Goal: Task Accomplishment & Management: Complete application form

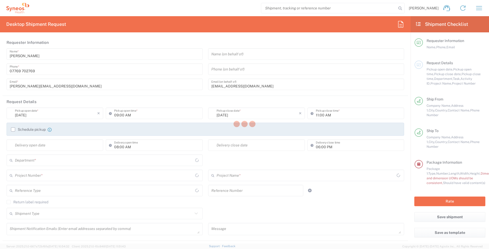
type input "3213"
type input "[GEOGRAPHIC_DATA]"
type input "Residential/Home"
type input "[GEOGRAPHIC_DATA]"
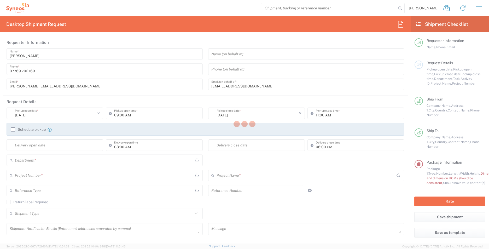
type input "[GEOGRAPHIC_DATA]"
type input "Business (General)"
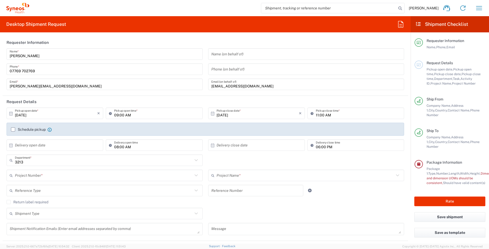
type input "Medium Box"
type input "Syneos Health UK Limited"
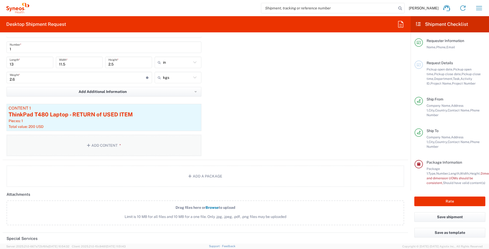
scroll to position [522, 0]
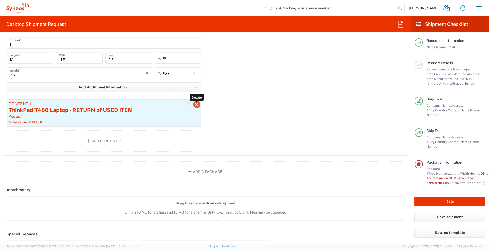
click at [195, 104] on icon "button" at bounding box center [196, 105] width 5 height 4
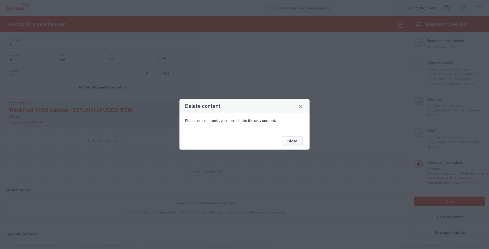
click at [295, 144] on button "Close" at bounding box center [292, 141] width 21 height 10
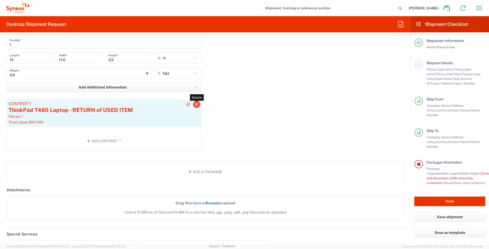
click at [195, 104] on icon "button" at bounding box center [196, 105] width 5 height 4
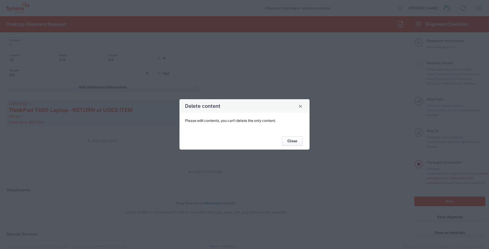
click at [294, 141] on button "Close" at bounding box center [292, 141] width 21 height 10
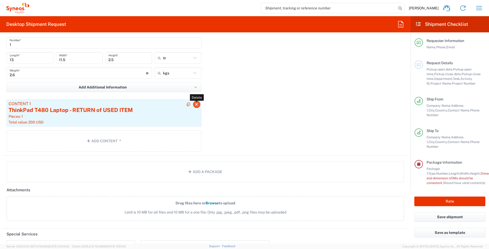
click at [195, 103] on icon "button" at bounding box center [196, 105] width 5 height 4
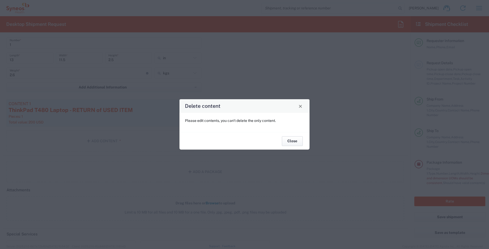
click at [294, 142] on button "Close" at bounding box center [292, 141] width 21 height 10
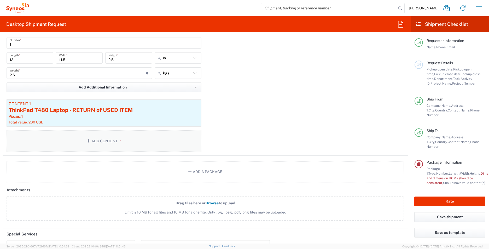
click at [97, 142] on button "Add Content *" at bounding box center [104, 140] width 195 height 21
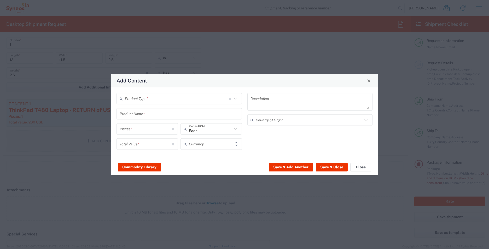
type input "US Dollar"
click at [368, 80] on span "Close" at bounding box center [369, 81] width 4 height 4
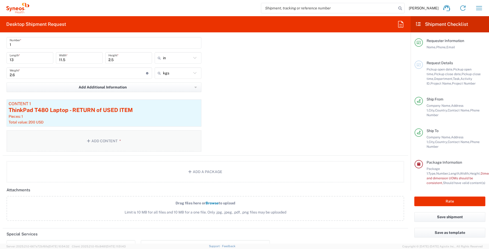
click at [104, 143] on button "Add Content *" at bounding box center [104, 140] width 195 height 21
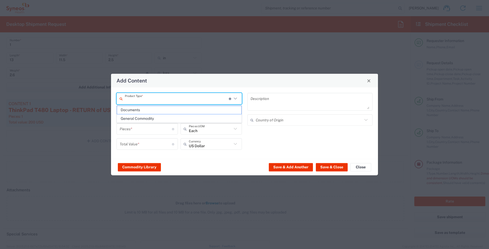
click at [176, 103] on input "text" at bounding box center [177, 98] width 104 height 9
click at [152, 121] on span "General Commodity" at bounding box center [179, 119] width 124 height 8
type input "General Commodity"
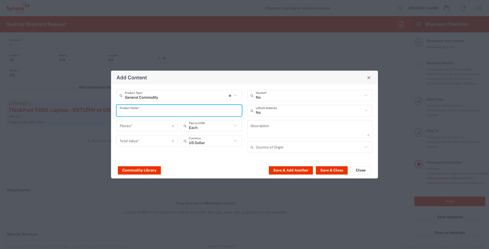
click at [151, 112] on input "text" at bounding box center [179, 110] width 119 height 9
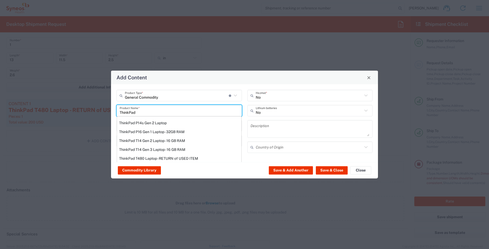
type input "ThinkPad"
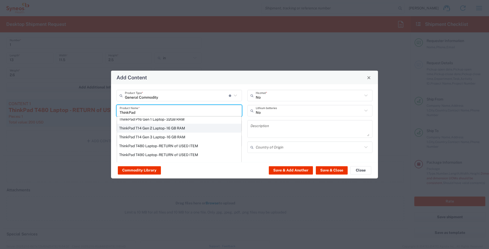
scroll to position [0, 0]
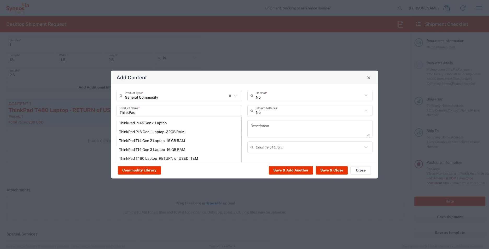
drag, startPoint x: 223, startPoint y: 193, endPoint x: 343, endPoint y: 107, distance: 147.4
click at [221, 193] on div "Add Content General Commodity Product Type * Document: Paper document generated…" at bounding box center [244, 124] width 489 height 249
click at [371, 78] on span "Close" at bounding box center [369, 78] width 4 height 4
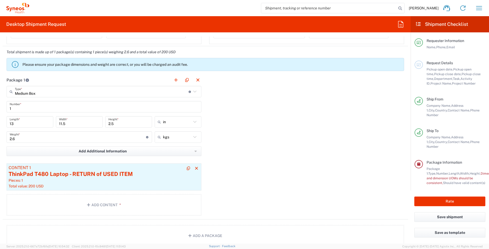
scroll to position [470, 0]
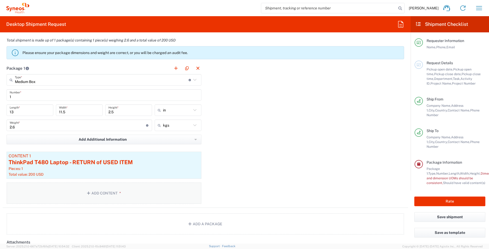
click at [99, 194] on button "Add Content *" at bounding box center [104, 193] width 195 height 21
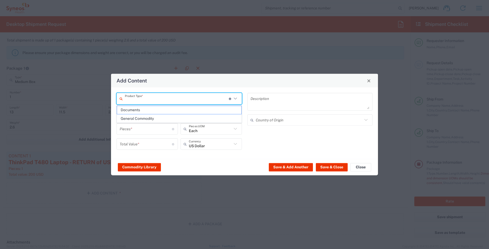
click at [178, 101] on input "text" at bounding box center [177, 98] width 104 height 9
click at [171, 116] on span "General Commodity" at bounding box center [179, 119] width 124 height 8
type input "General Commodity"
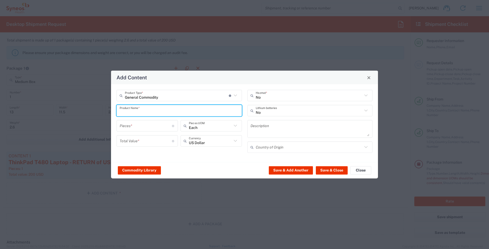
click at [190, 115] on input "text" at bounding box center [179, 110] width 119 height 9
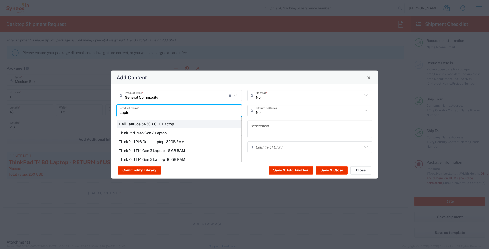
scroll to position [52, 0]
click at [183, 142] on div "ThinkPad T14 Gen 2 Laptop - 16 GB RAM" at bounding box center [179, 141] width 124 height 9
type input "ThinkPad T14 Gen 2 Laptop - 16 GB RAM"
type input "1"
type textarea "Intel Core i7-1156G7 vProÂ® Processor - 14"- 16 GB RAM - 512 GB SSD"
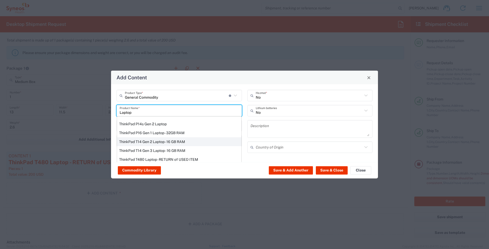
type input "[GEOGRAPHIC_DATA]"
type input "Yes"
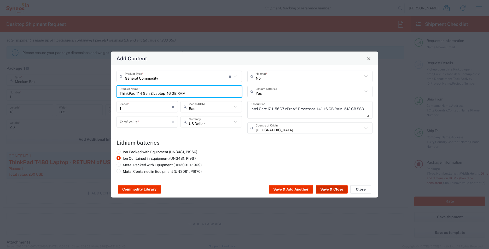
click at [324, 191] on button "Save & Close" at bounding box center [332, 189] width 32 height 8
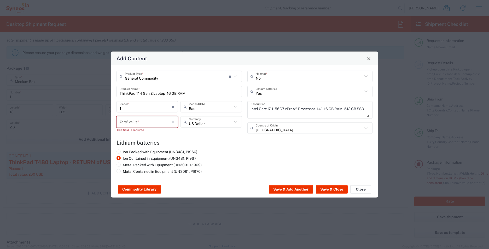
click at [150, 123] on input "number" at bounding box center [146, 121] width 52 height 9
click at [187, 149] on agx-lithium-batteries-content "Lithium batteries Ion Packed with Equipment (UN3481, PI966) Ion Contained in Eq…" at bounding box center [244, 157] width 256 height 36
click at [359, 191] on button "Close" at bounding box center [360, 189] width 21 height 8
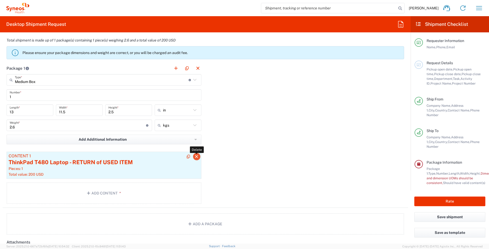
click at [197, 156] on icon "button" at bounding box center [196, 157] width 5 height 4
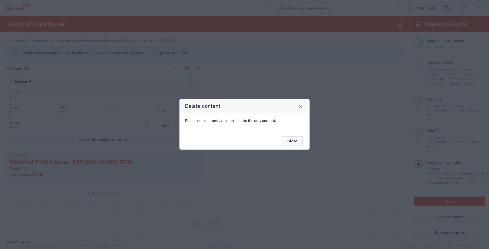
click at [298, 143] on button "Close" at bounding box center [292, 141] width 21 height 10
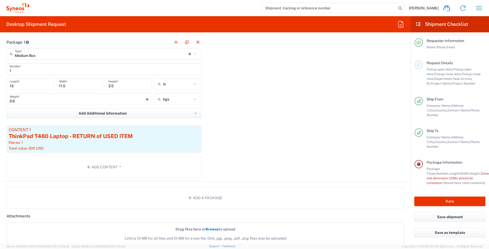
scroll to position [470, 0]
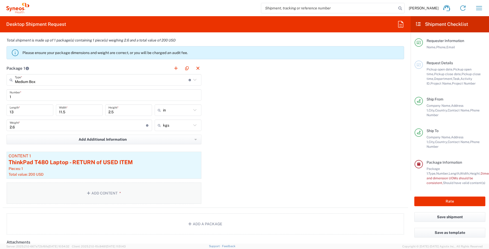
click at [100, 195] on button "Add Content *" at bounding box center [104, 193] width 195 height 21
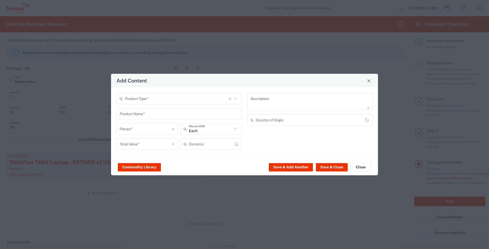
click at [214, 100] on input "text" at bounding box center [177, 98] width 104 height 9
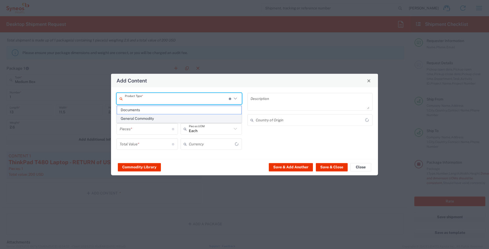
click at [170, 117] on span "General Commodity" at bounding box center [179, 119] width 124 height 8
type input "General Commodity"
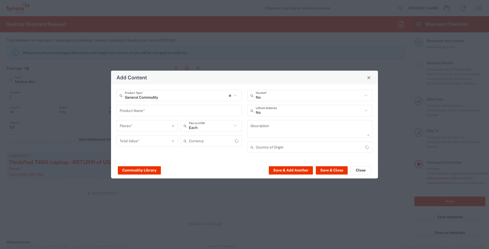
click at [168, 111] on input "text" at bounding box center [179, 110] width 119 height 9
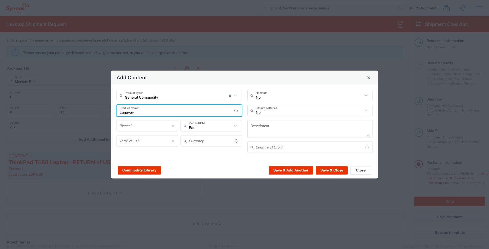
type input "Lenovo"
type input "US Dollar"
type input "L"
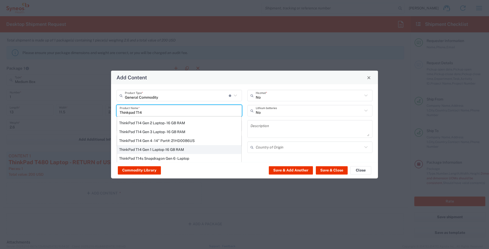
click at [174, 150] on div "ThinkPad T14 Gen 1 Laptop -16 GB RAM" at bounding box center [179, 149] width 124 height 9
type input "ThinkPad T14 Gen 1 Laptop -16 GB RAM"
type textarea "Intel Core i5-10210U- 14"- 512 GB SSD"
type input "[GEOGRAPHIC_DATA]"
type input "Yes"
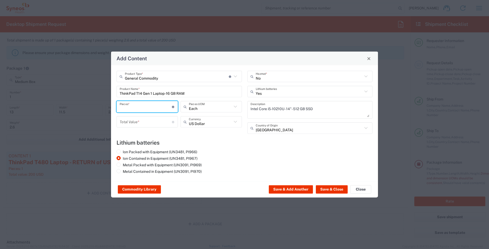
click at [151, 106] on input "number" at bounding box center [146, 106] width 52 height 9
type input "1"
click at [205, 149] on agx-lithium-batteries-content "Lithium batteries Ion Packed with Equipment (UN3481, PI966) Ion Contained in Eq…" at bounding box center [244, 157] width 256 height 36
click at [143, 123] on input "number" at bounding box center [146, 121] width 52 height 9
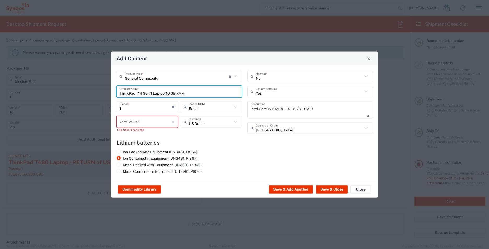
drag, startPoint x: 189, startPoint y: 93, endPoint x: 139, endPoint y: 90, distance: 50.5
click at [114, 92] on div "General Commodity Product Type * Document: Paper document generated internally …" at bounding box center [179, 104] width 131 height 67
click at [146, 123] on input "number" at bounding box center [146, 121] width 52 height 9
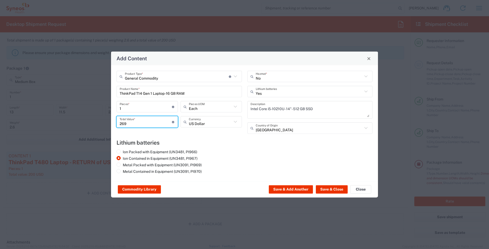
type input "269"
click at [225, 124] on input "text" at bounding box center [210, 121] width 43 height 9
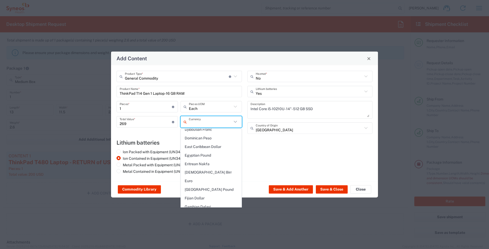
scroll to position [472, 0]
click at [213, 196] on span "Great British Pound" at bounding box center [211, 200] width 60 height 8
type input "Great British Pound"
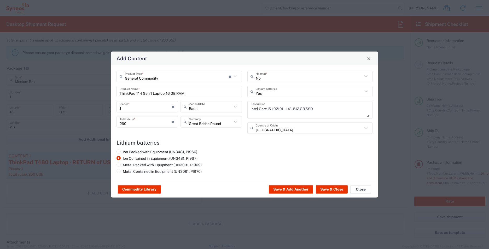
click at [144, 122] on input "269" at bounding box center [146, 121] width 52 height 9
type input "269.99"
drag, startPoint x: 329, startPoint y: 189, endPoint x: 221, endPoint y: 210, distance: 109.7
click at [329, 189] on button "Save & Close" at bounding box center [332, 189] width 32 height 8
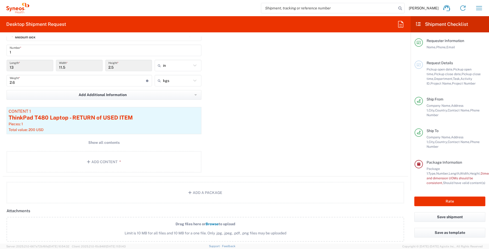
scroll to position [523, 0]
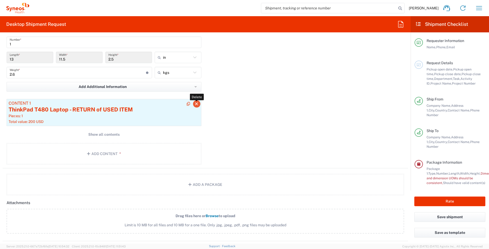
click at [194, 104] on icon "button" at bounding box center [196, 104] width 5 height 4
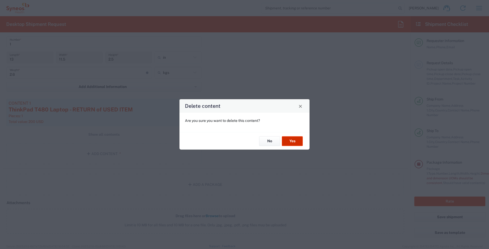
click at [289, 141] on button "Yes" at bounding box center [292, 141] width 21 height 10
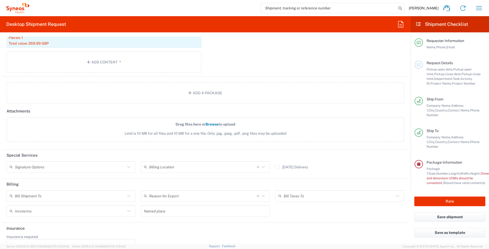
scroll to position [614, 0]
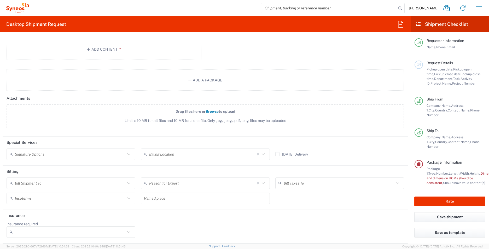
click at [128, 154] on icon at bounding box center [128, 154] width 3 height 2
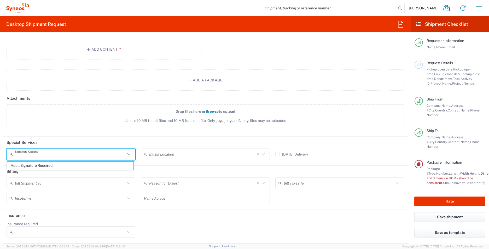
click at [144, 135] on agx-form-section "Attachments Drag files here or Browse to upload Limit is 10 MB for all files an…" at bounding box center [205, 115] width 405 height 44
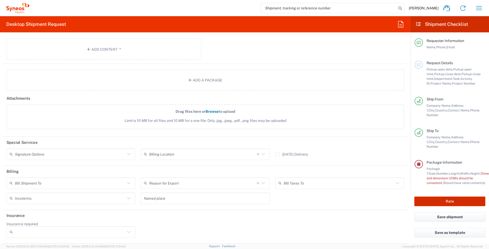
click at [431, 198] on button "Rate" at bounding box center [449, 202] width 71 height 10
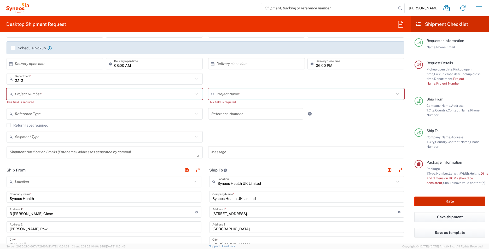
scroll to position [18, 0]
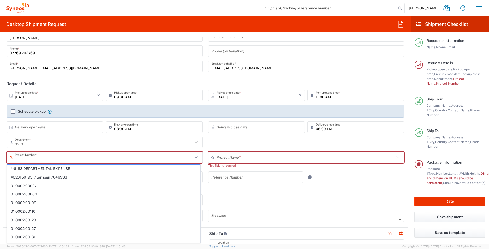
click at [124, 156] on input "text" at bounding box center [104, 157] width 178 height 9
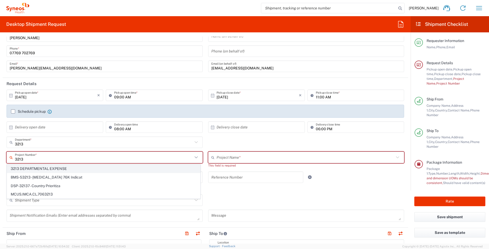
click at [101, 166] on span "3213 DEPARTMENTAL EXPENSE" at bounding box center [103, 169] width 193 height 8
type input "3213 DEPARTMENTAL EXPENSE"
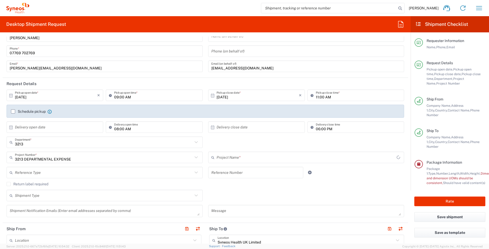
type input "3213 DEPARTMENTAL EXPENSE"
click at [322, 186] on div "Return label required" at bounding box center [206, 186] width 398 height 8
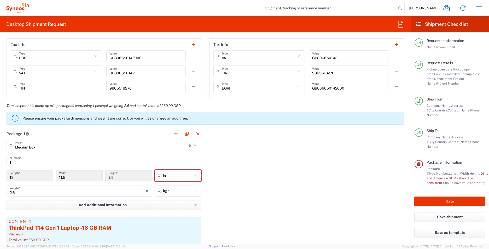
scroll to position [405, 0]
click at [167, 175] on input "in" at bounding box center [177, 175] width 28 height 8
click at [258, 188] on div "Package 1 Medium Box Type * Material used to package goods Medium Box Envelope …" at bounding box center [205, 199] width 405 height 145
type input "in"
click at [26, 177] on input "13" at bounding box center [30, 175] width 40 height 9
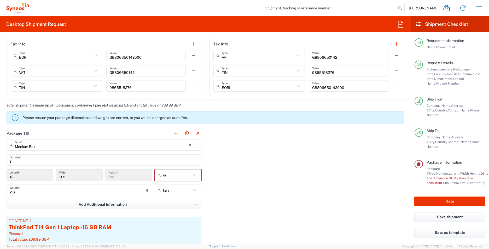
drag, startPoint x: 190, startPoint y: 175, endPoint x: 193, endPoint y: 177, distance: 3.9
click at [191, 175] on icon at bounding box center [194, 175] width 7 height 7
click at [194, 177] on icon at bounding box center [194, 175] width 7 height 7
click at [186, 195] on span "cm" at bounding box center [176, 195] width 45 height 8
type input "33.02"
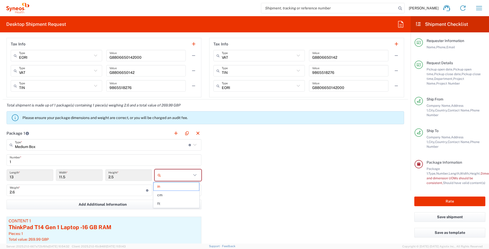
type input "29.21"
type input "6.35"
type input "cm"
click at [241, 199] on div "Package 1 Medium Box Type * Material used to package goods Medium Box Envelope …" at bounding box center [205, 199] width 405 height 145
click at [455, 197] on button "Rate" at bounding box center [449, 202] width 71 height 10
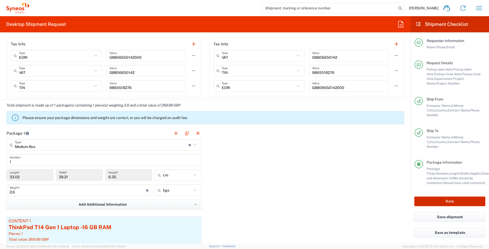
type input "3213 DEPARTMENTAL EXPENSE"
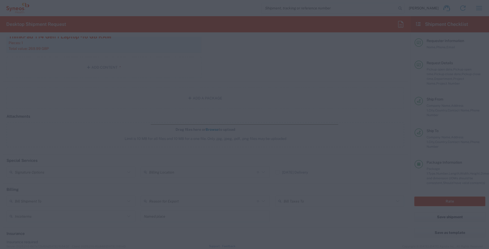
scroll to position [614, 0]
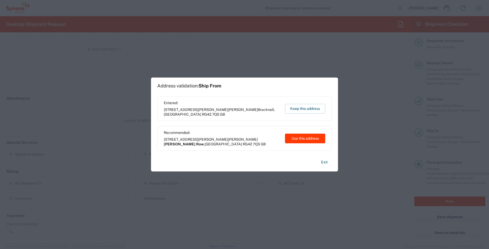
click at [302, 140] on button "Use this address" at bounding box center [305, 139] width 40 height 10
type input "[PERSON_NAME] Row"
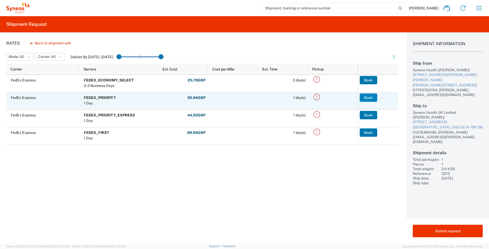
click at [368, 96] on button "Book" at bounding box center [369, 98] width 18 height 8
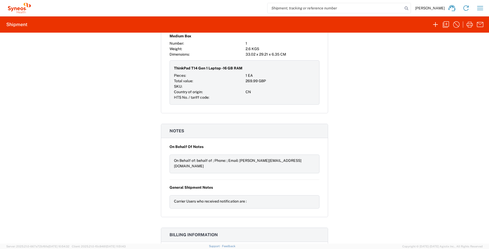
scroll to position [472, 0]
